Goal: Information Seeking & Learning: Learn about a topic

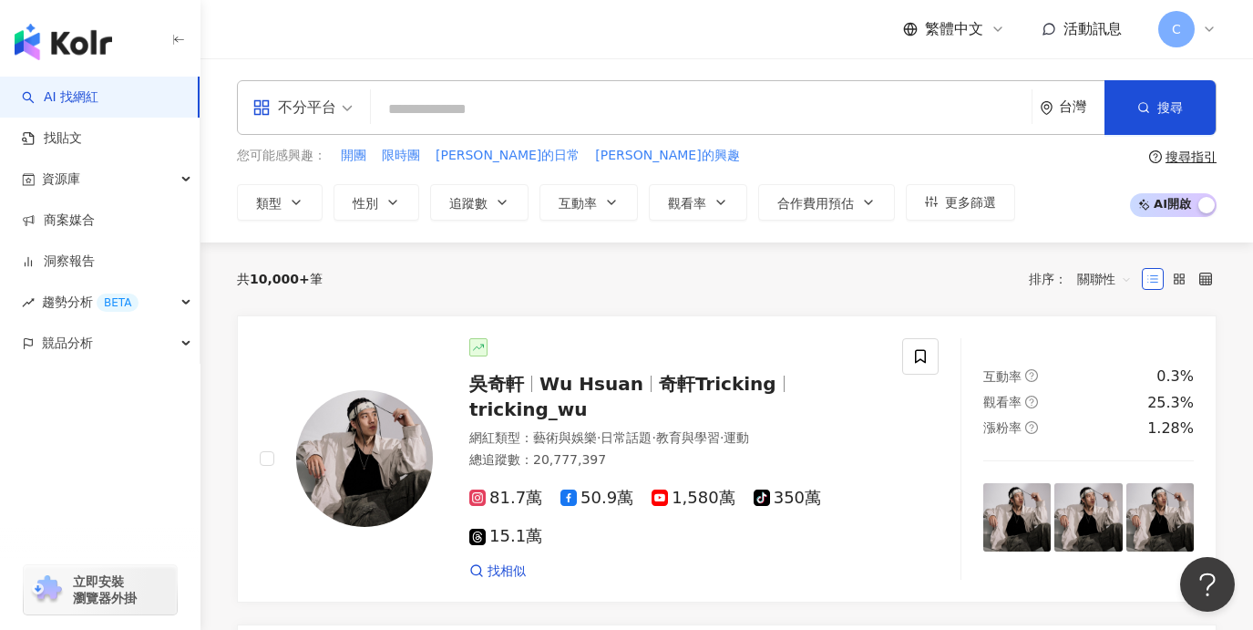
click at [1184, 32] on span "C" at bounding box center [1177, 29] width 36 height 36
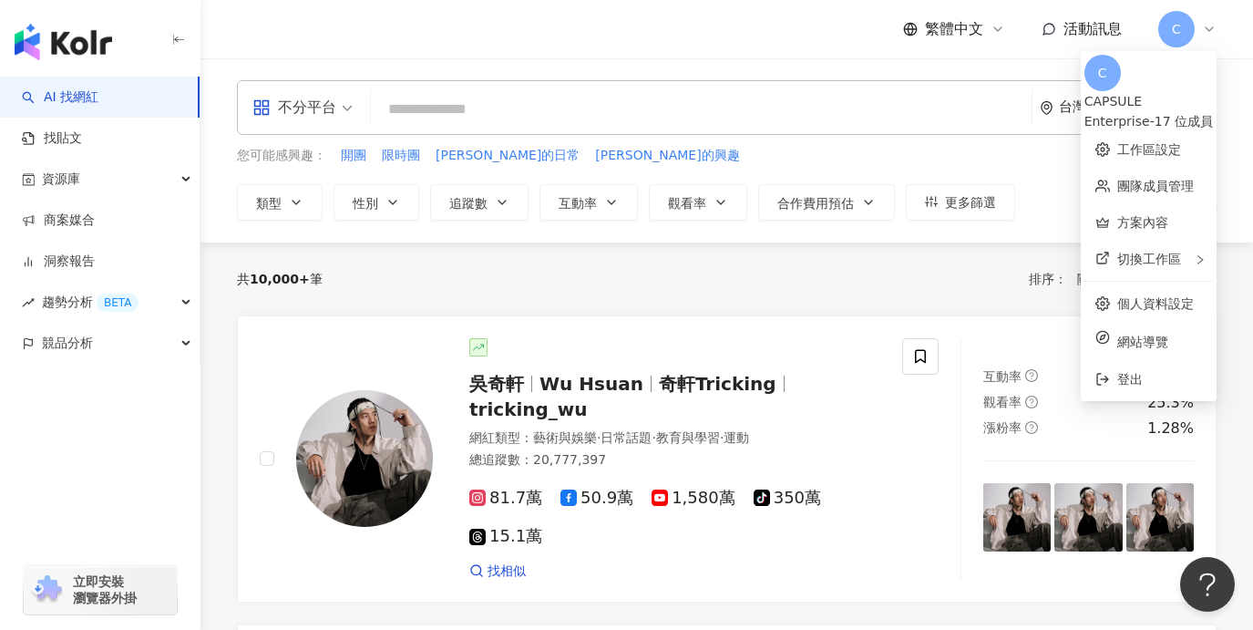
click at [768, 108] on input "search" at bounding box center [701, 109] width 646 height 35
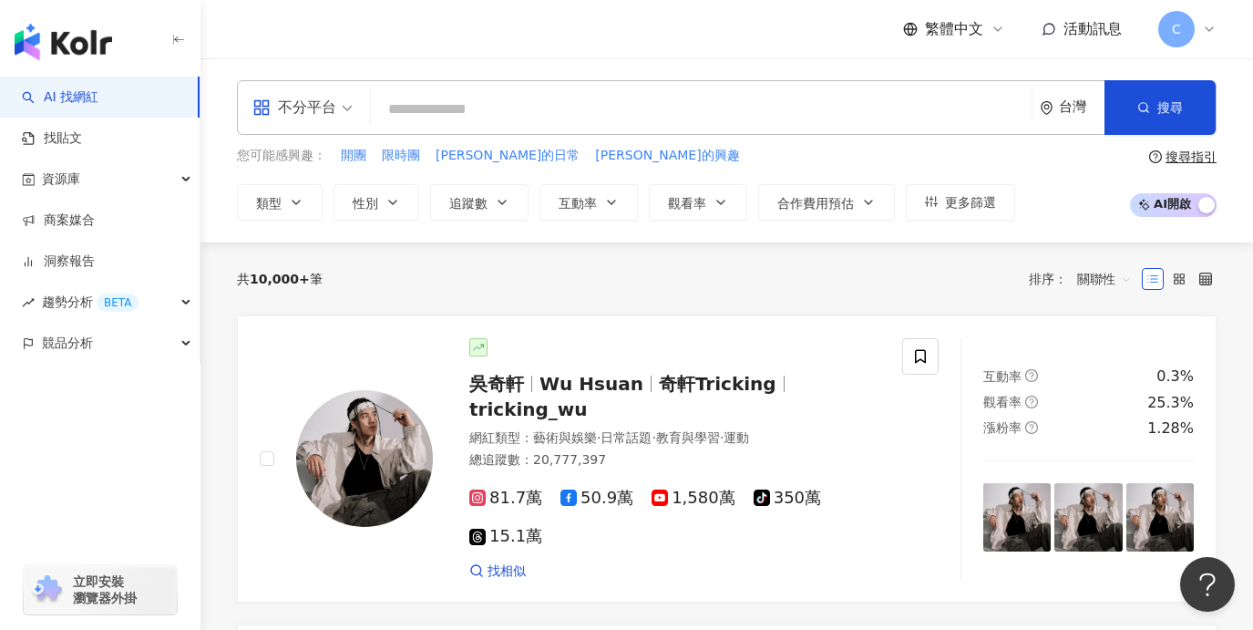
type input "*"
type input "**"
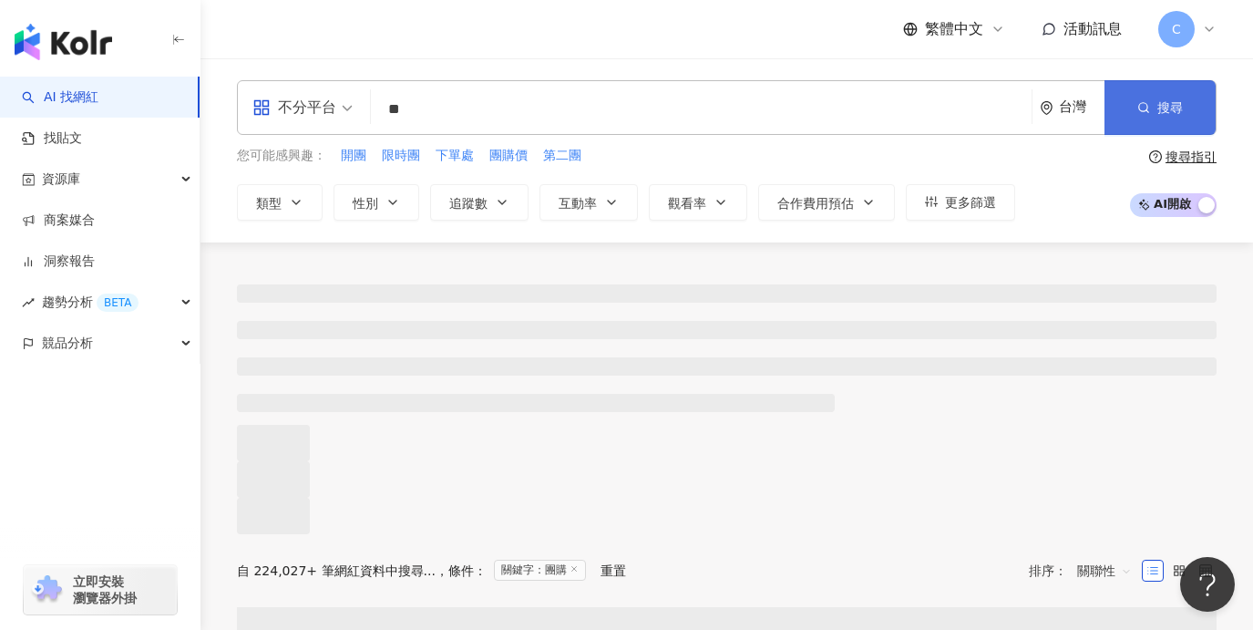
click at [1176, 119] on button "搜尋" at bounding box center [1160, 107] width 111 height 55
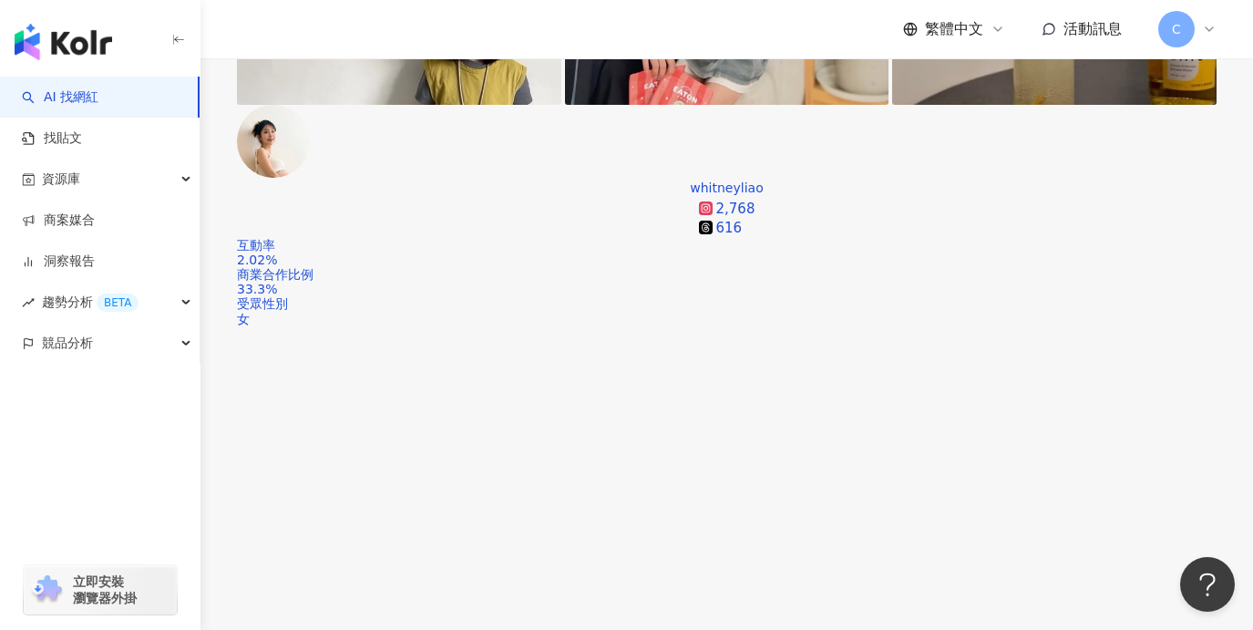
scroll to position [698, 0]
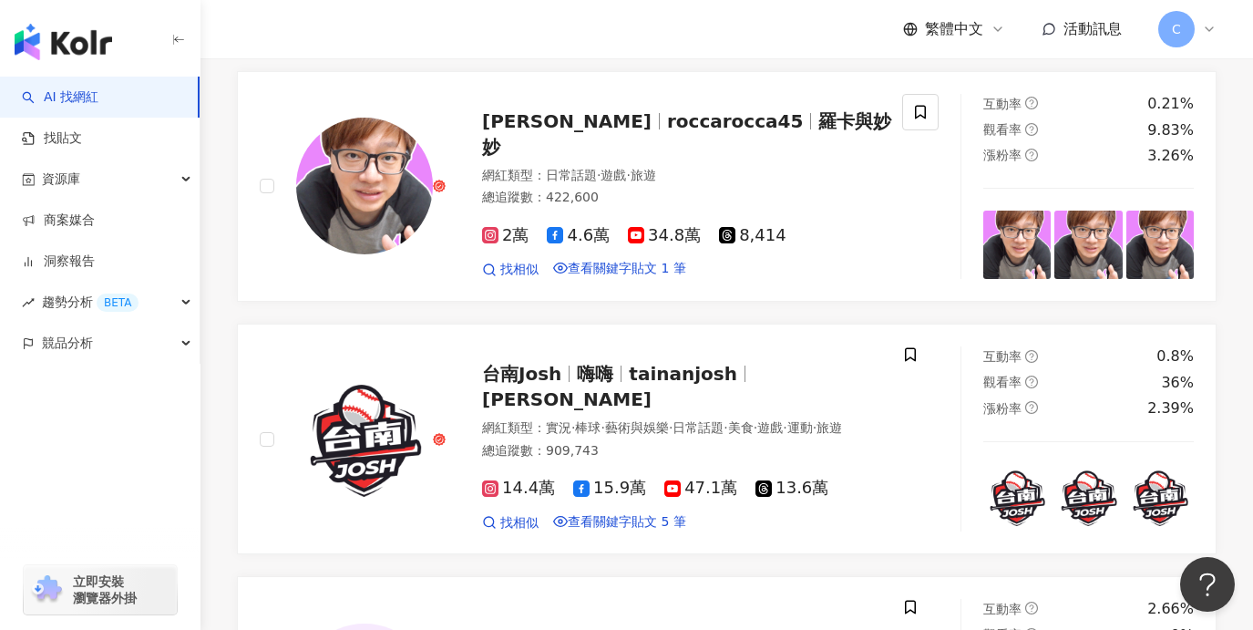
scroll to position [3274, 0]
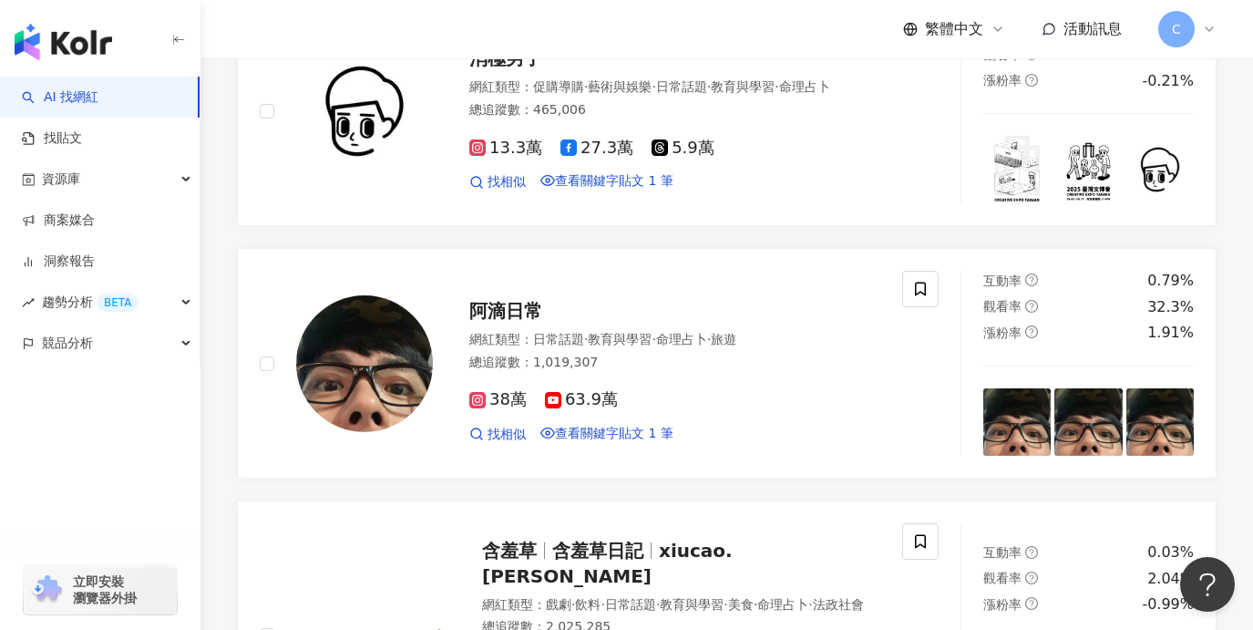
scroll to position [3966, 0]
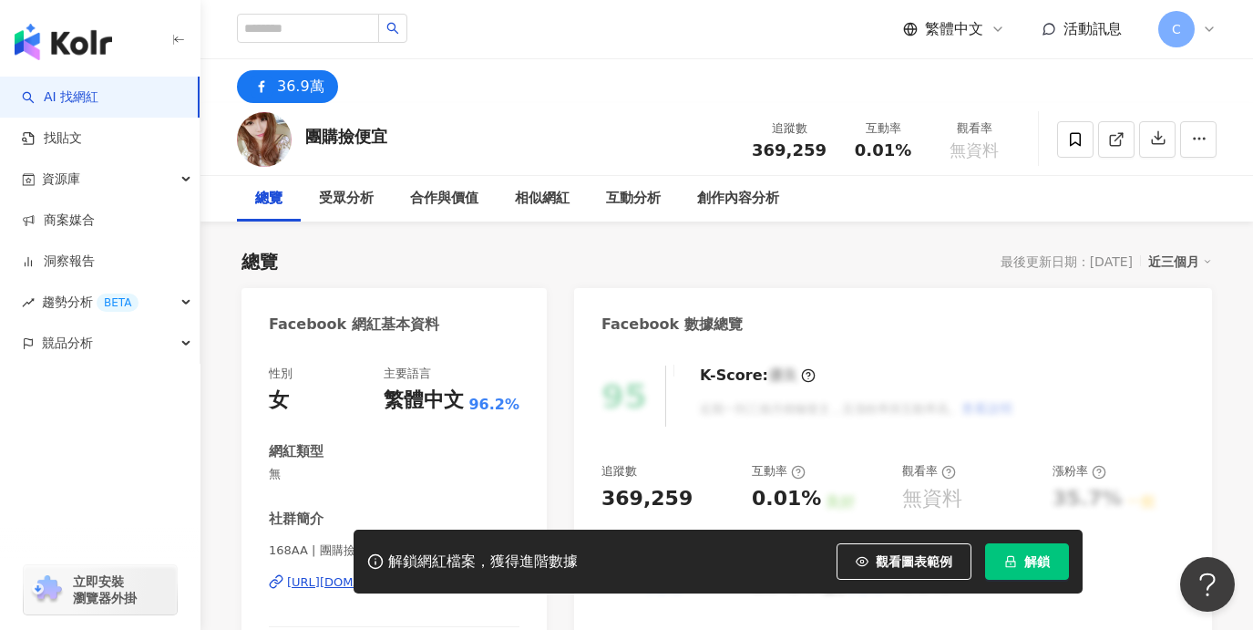
click at [271, 76] on icon at bounding box center [262, 87] width 22 height 22
click at [284, 93] on div "36.9萬" at bounding box center [300, 87] width 47 height 26
drag, startPoint x: 318, startPoint y: 133, endPoint x: 387, endPoint y: 139, distance: 69.5
click at [387, 139] on div "團購撿便宜 追蹤數 369,259 互動率 0.01% 觀看率 無資料" at bounding box center [727, 139] width 1053 height 72
copy div "團購撿便宜"
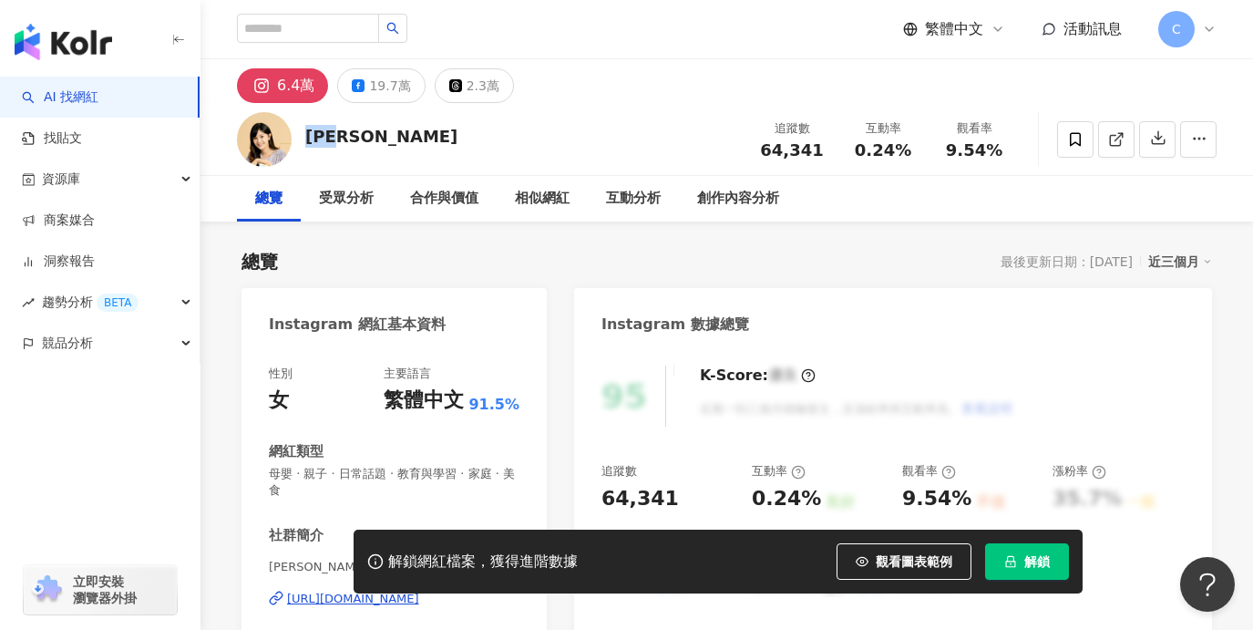
drag, startPoint x: 356, startPoint y: 143, endPoint x: 307, endPoint y: 141, distance: 49.3
click at [307, 141] on div "簡懿佳 追蹤數 64,341 互動率 0.24% 觀看率 9.54%" at bounding box center [727, 139] width 1053 height 72
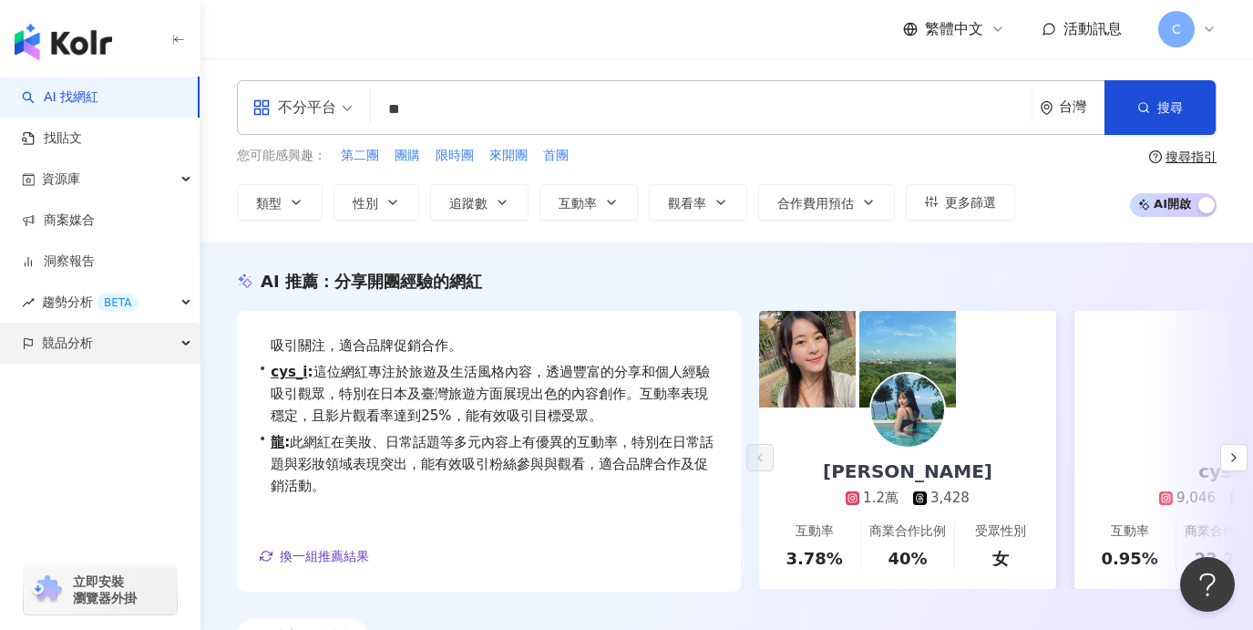
scroll to position [45, 0]
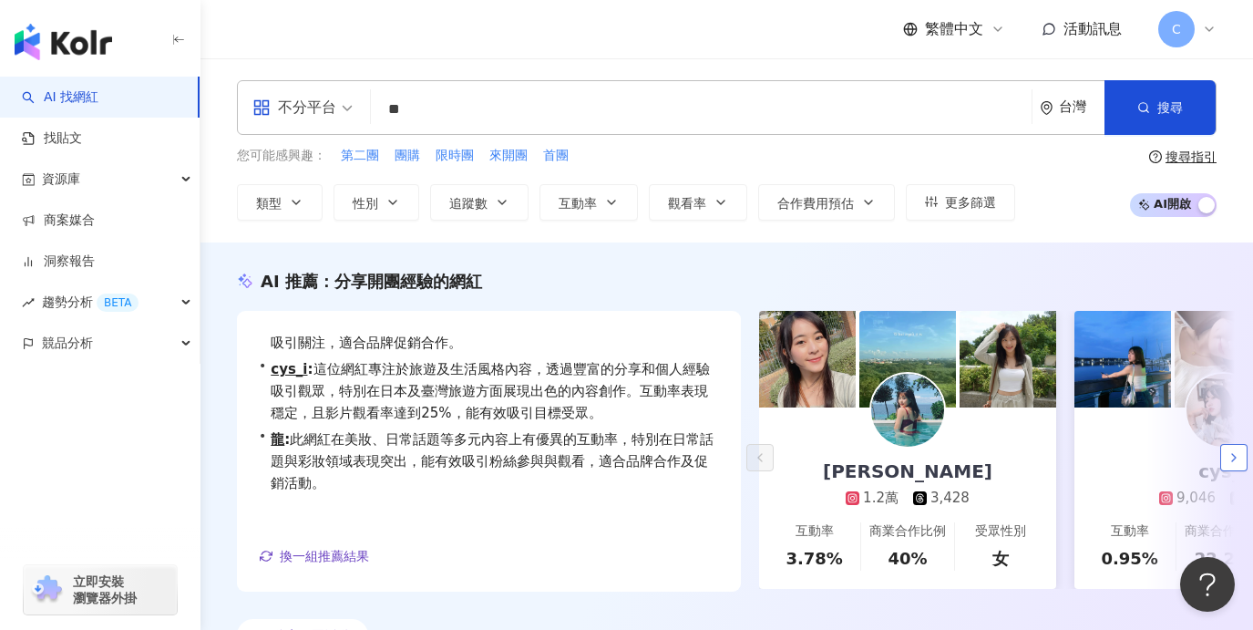
click at [1236, 460] on icon "button" at bounding box center [1234, 457] width 15 height 15
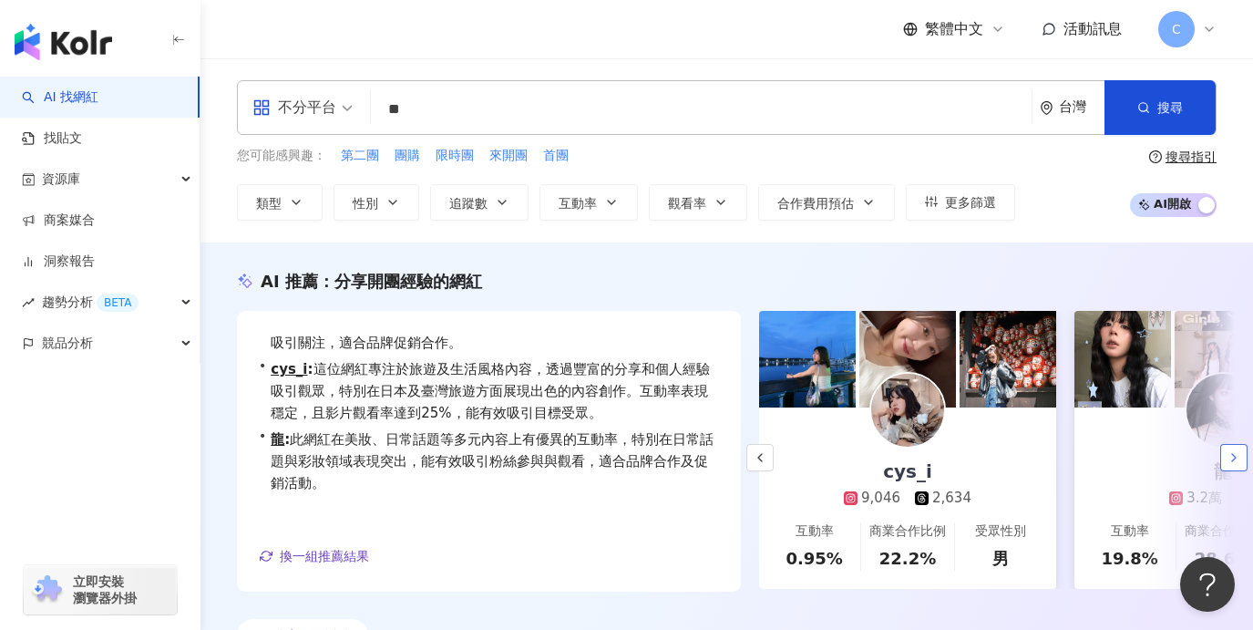
click at [1236, 460] on icon "button" at bounding box center [1234, 457] width 15 height 15
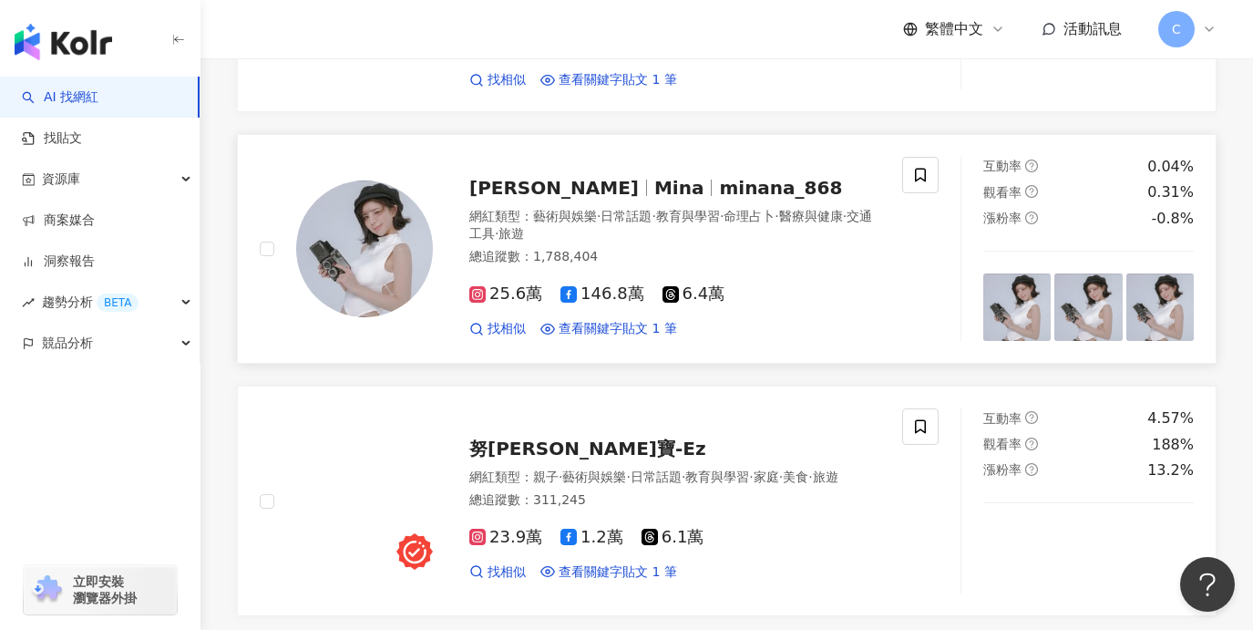
scroll to position [848, 0]
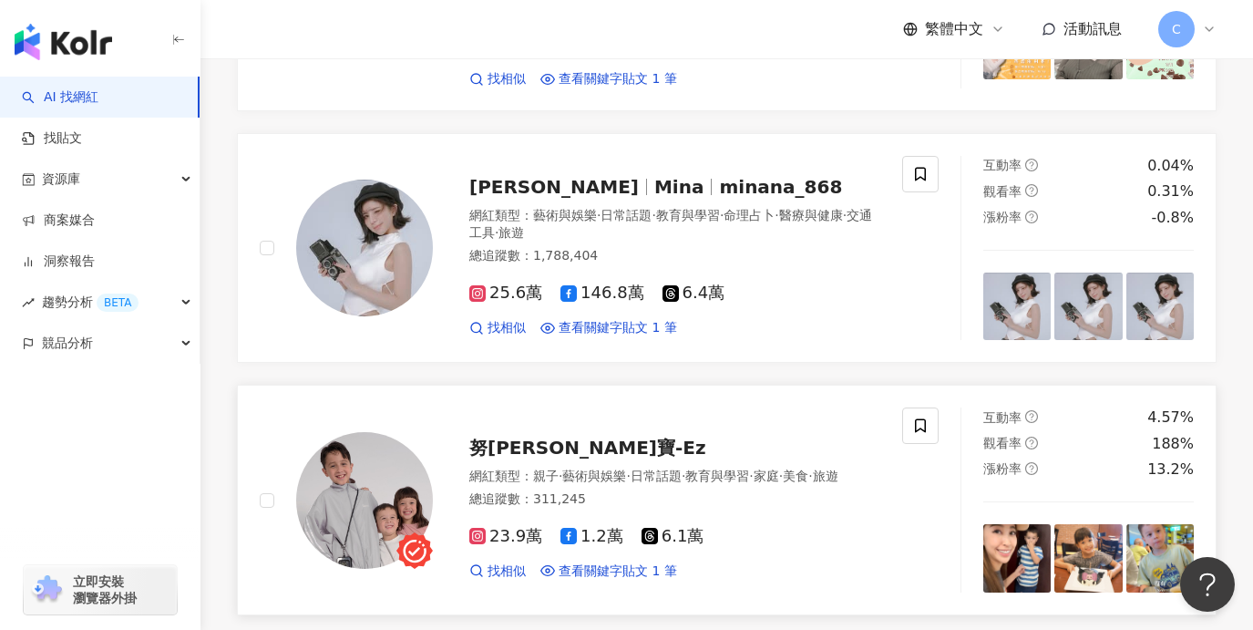
click at [547, 459] on span "努拉-米寶-Ez" at bounding box center [587, 448] width 237 height 22
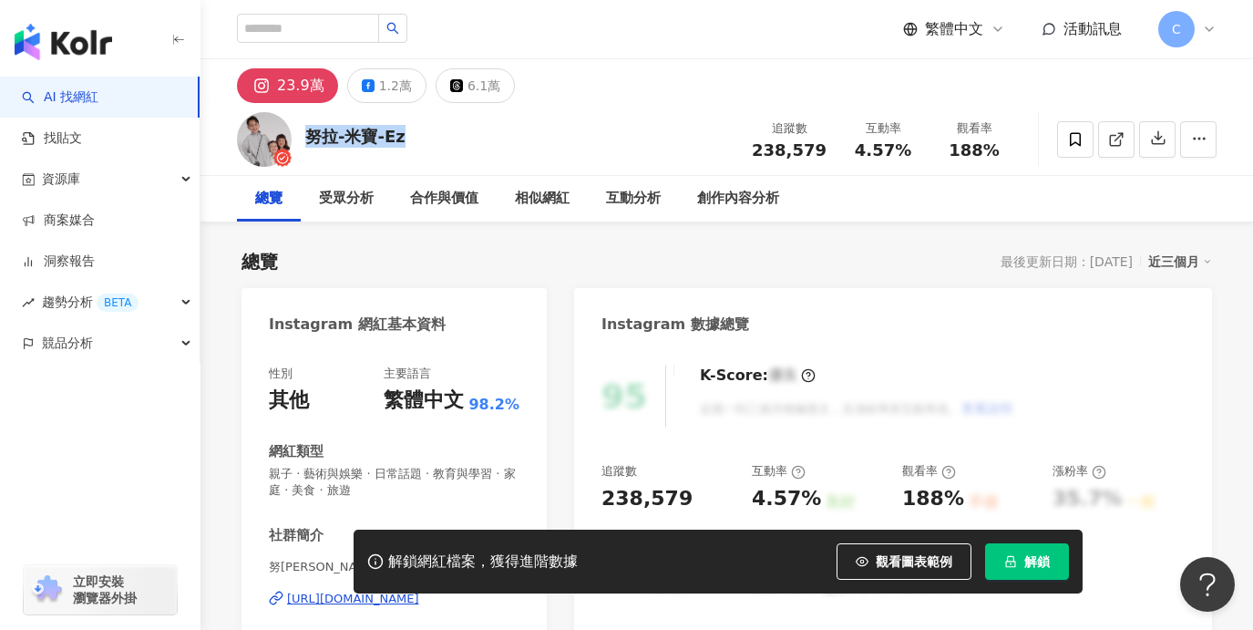
drag, startPoint x: 404, startPoint y: 132, endPoint x: 305, endPoint y: 134, distance: 98.5
click at [305, 134] on div "努[PERSON_NAME]寶-Ez 追蹤數 238,579 互動率 4.57% 觀看率 188%" at bounding box center [727, 139] width 1053 height 72
copy div "努拉-米寶-Ez"
